Goal: Register for event/course: Register for event/course

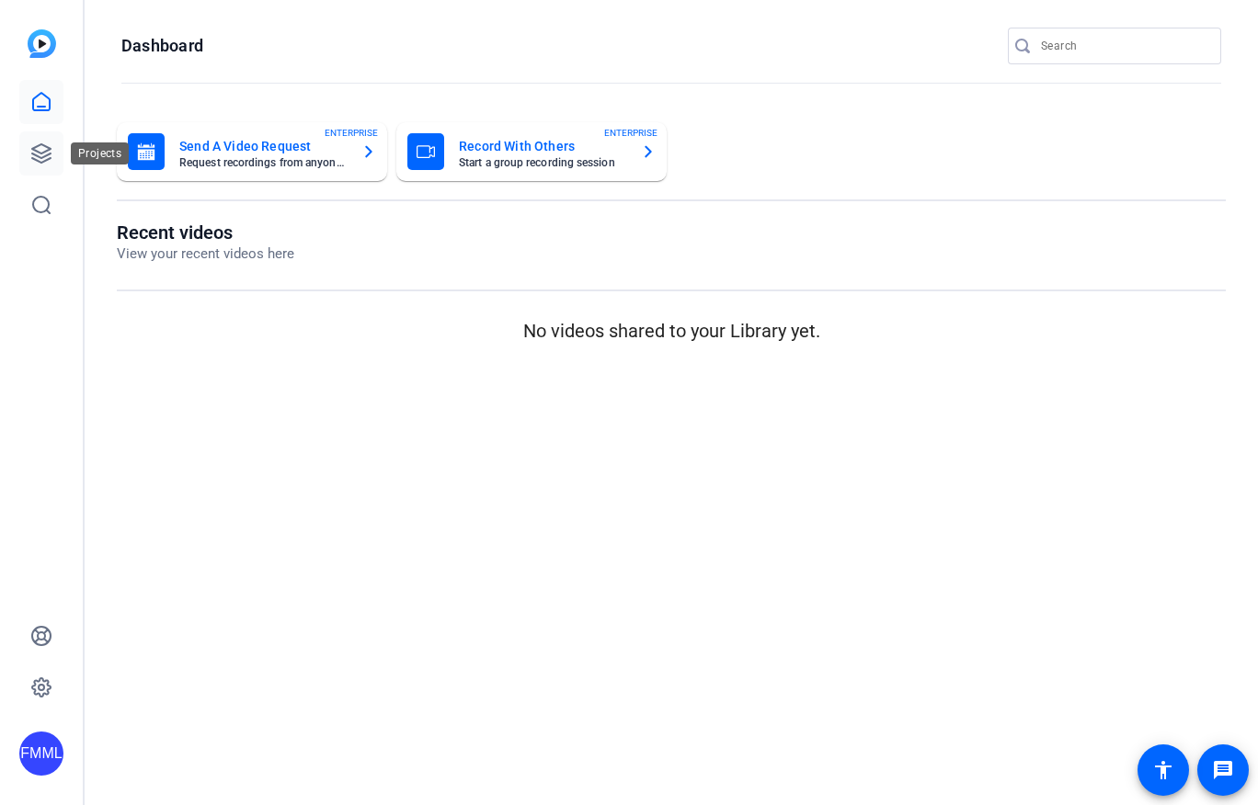
click at [44, 156] on icon at bounding box center [41, 153] width 18 height 18
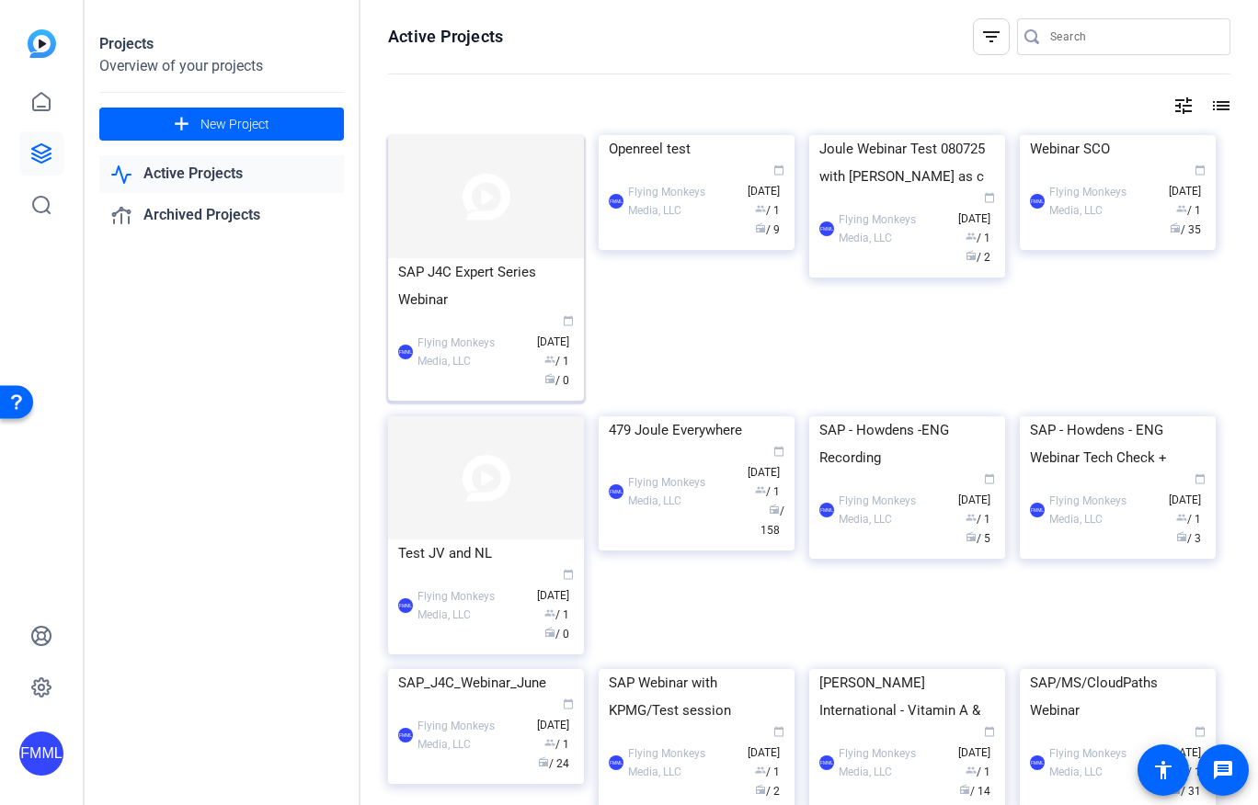
click at [497, 219] on img at bounding box center [486, 196] width 196 height 123
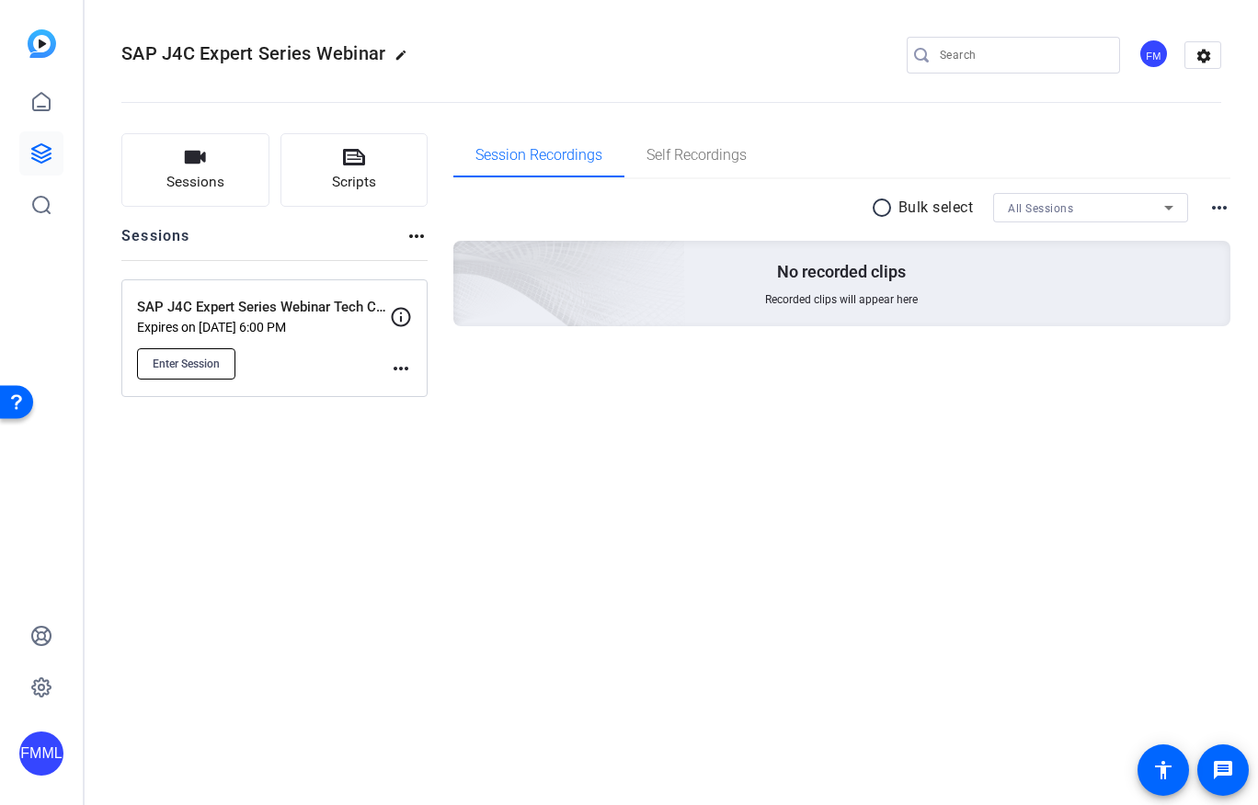
click at [211, 357] on span "Enter Session" at bounding box center [186, 364] width 67 height 15
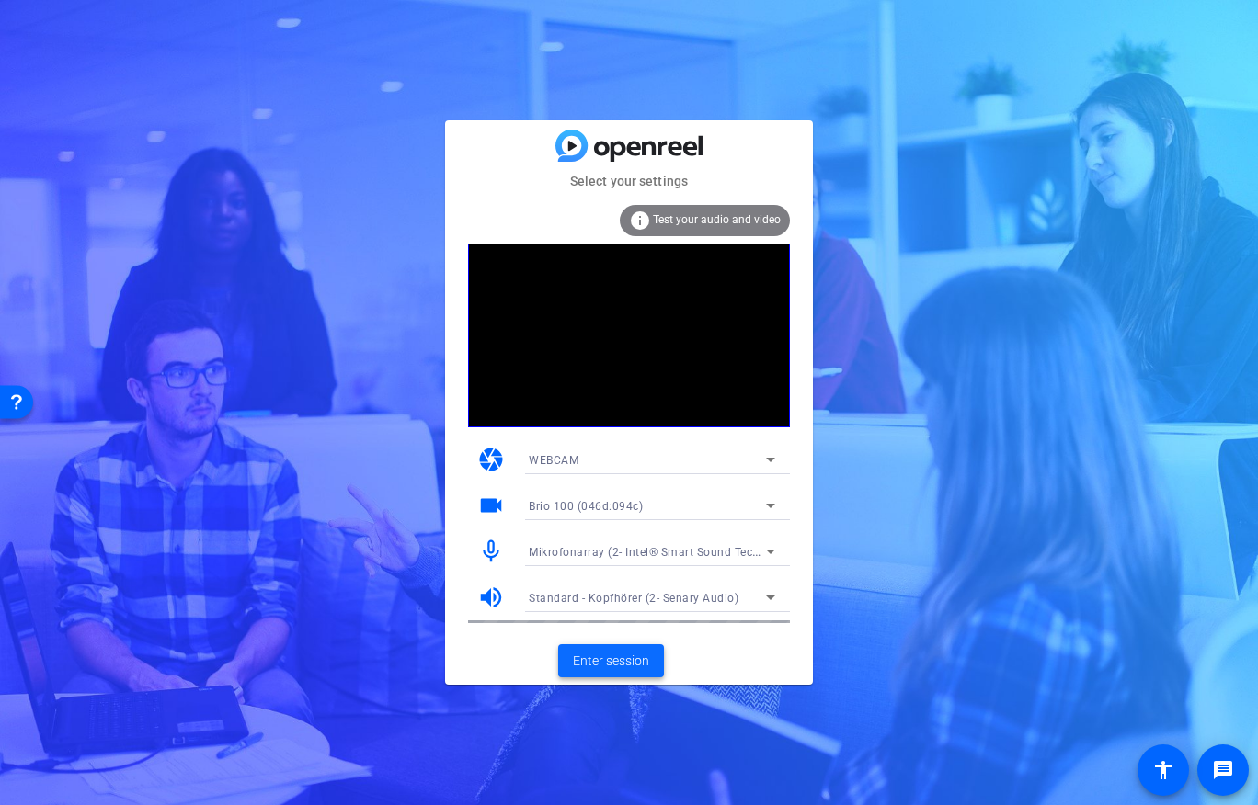
click at [622, 667] on span "Enter session" at bounding box center [611, 661] width 76 height 19
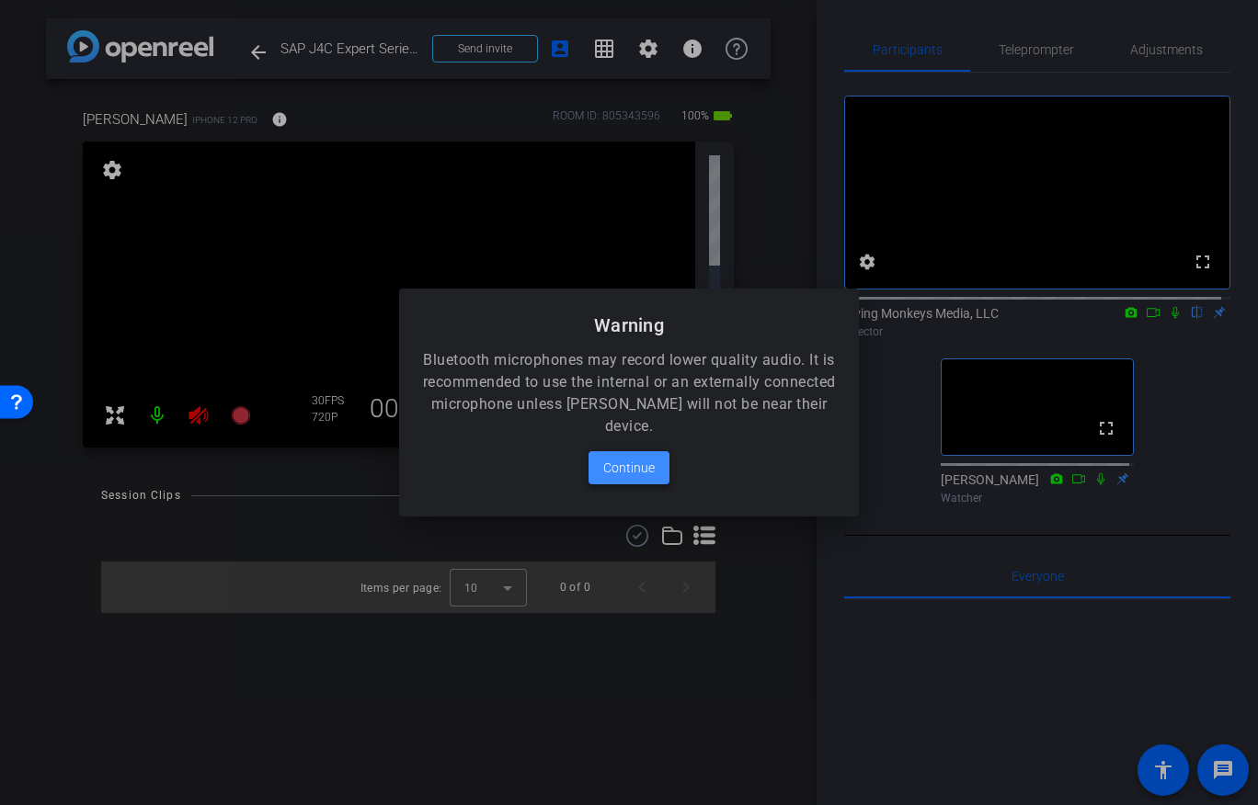
click at [637, 466] on span "Continue" at bounding box center [628, 468] width 51 height 22
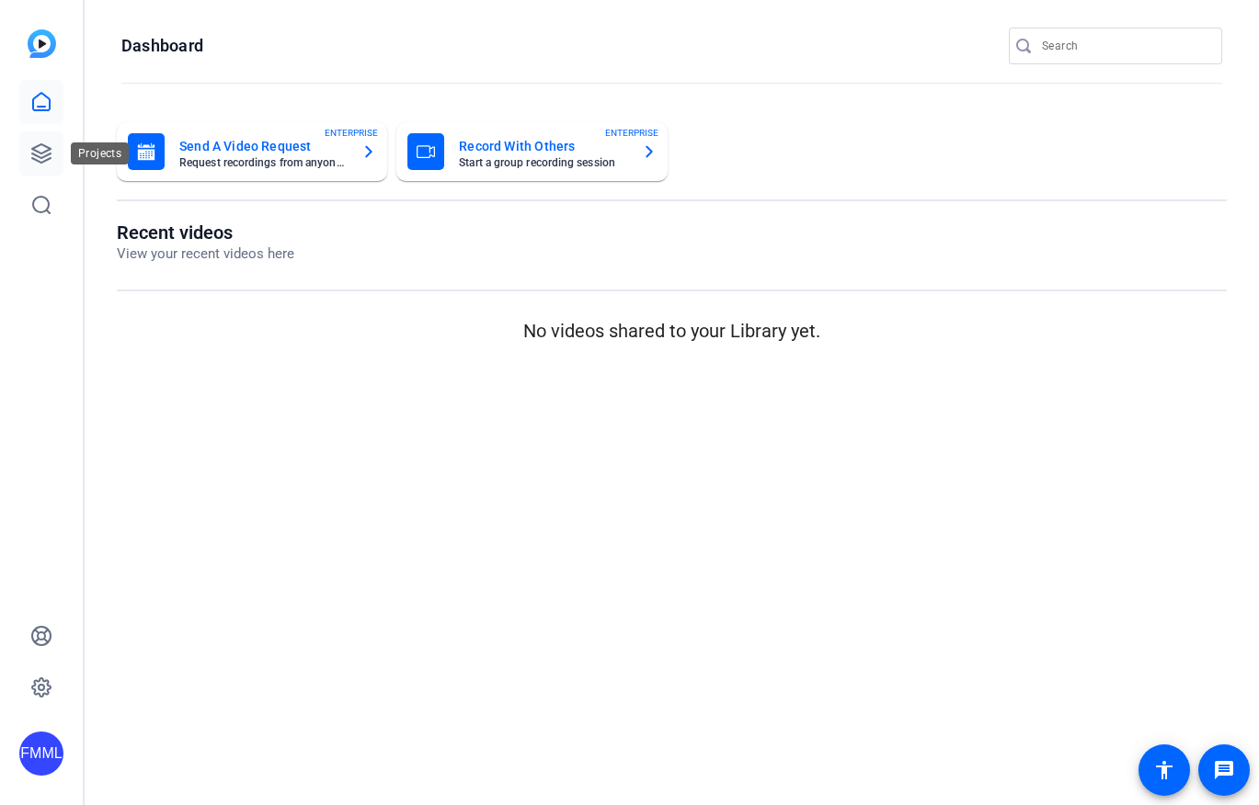
click at [35, 153] on icon at bounding box center [41, 154] width 22 height 22
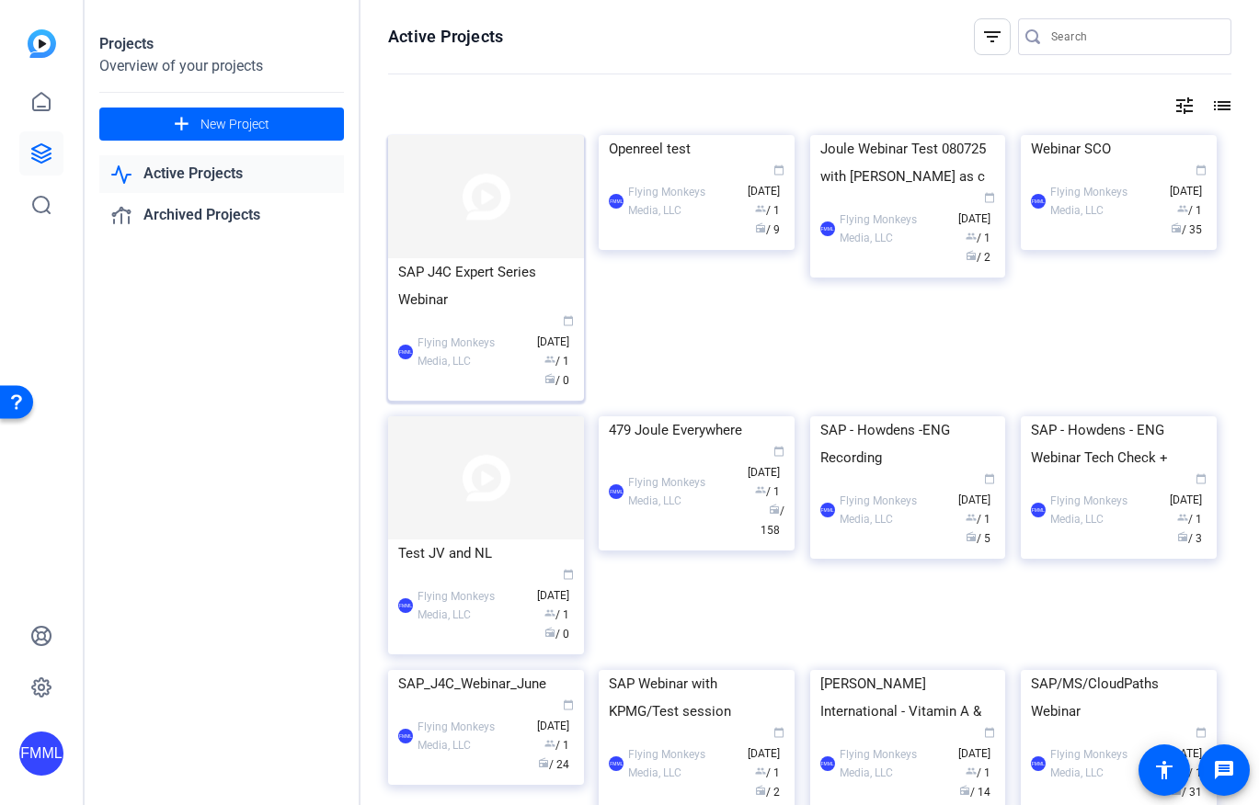
click at [513, 285] on div "SAP J4C Expert Series Webinar" at bounding box center [486, 285] width 176 height 55
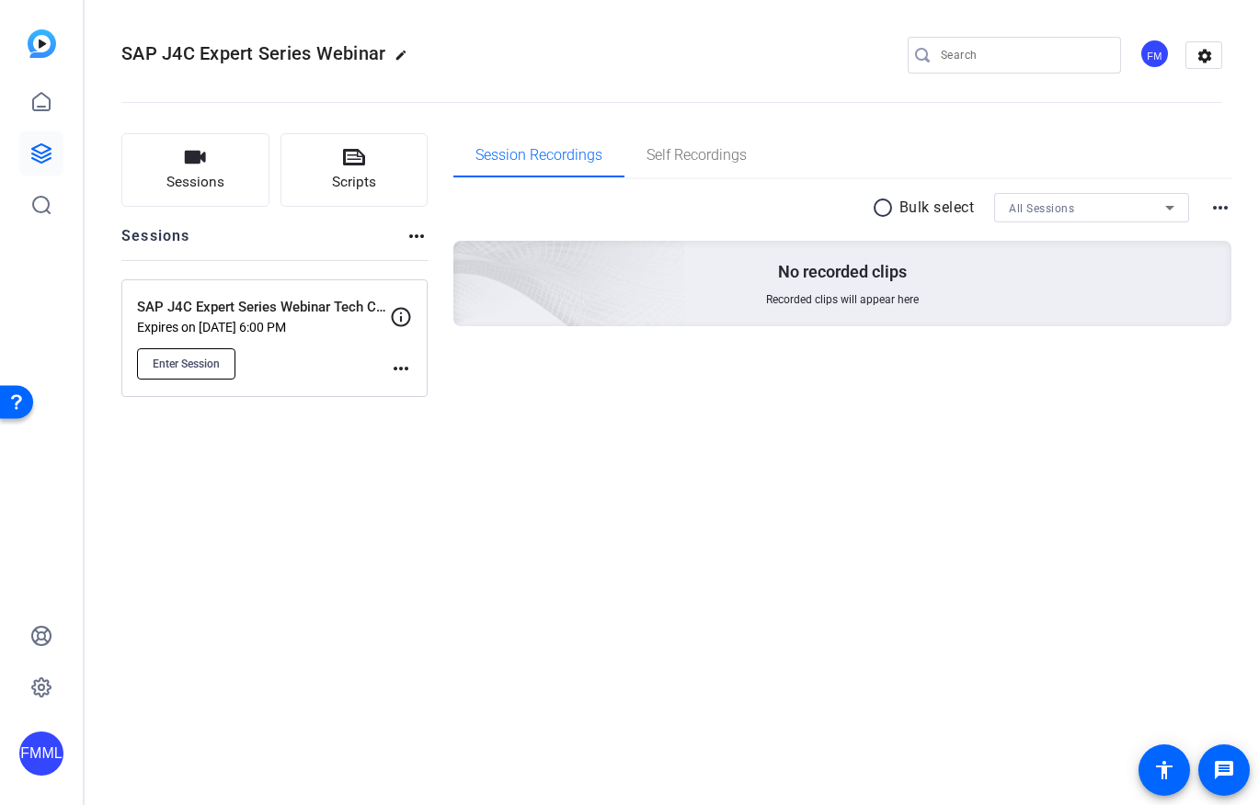
click at [191, 371] on button "Enter Session" at bounding box center [186, 363] width 98 height 31
